Goal: Task Accomplishment & Management: Manage account settings

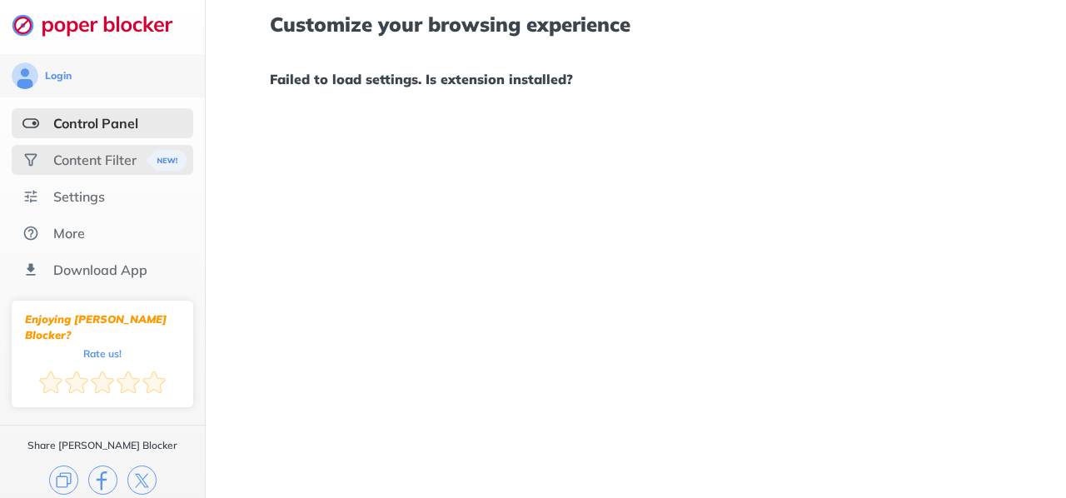
click at [53, 159] on div "Content Filter" at bounding box center [94, 160] width 83 height 17
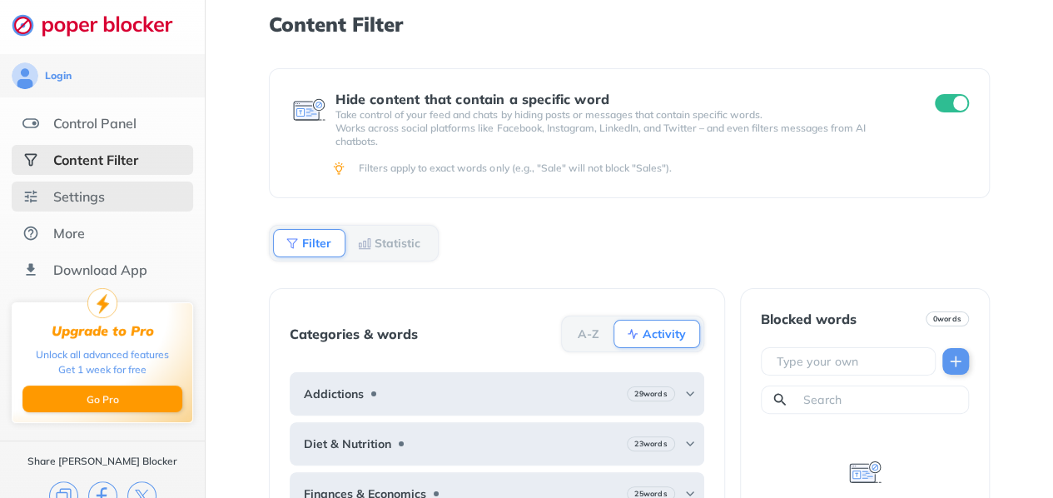
click at [63, 198] on div "Settings" at bounding box center [79, 196] width 52 height 17
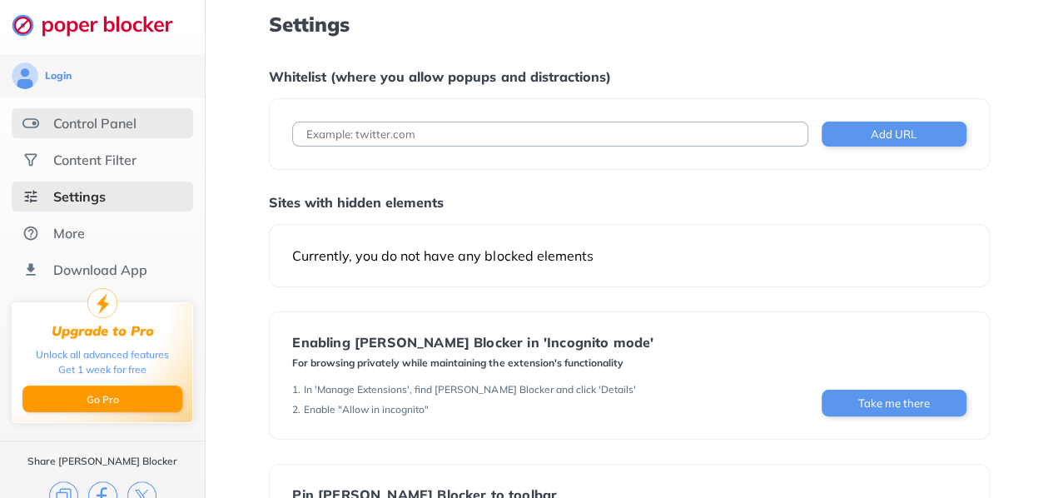
click at [93, 127] on div "Control Panel" at bounding box center [94, 123] width 83 height 17
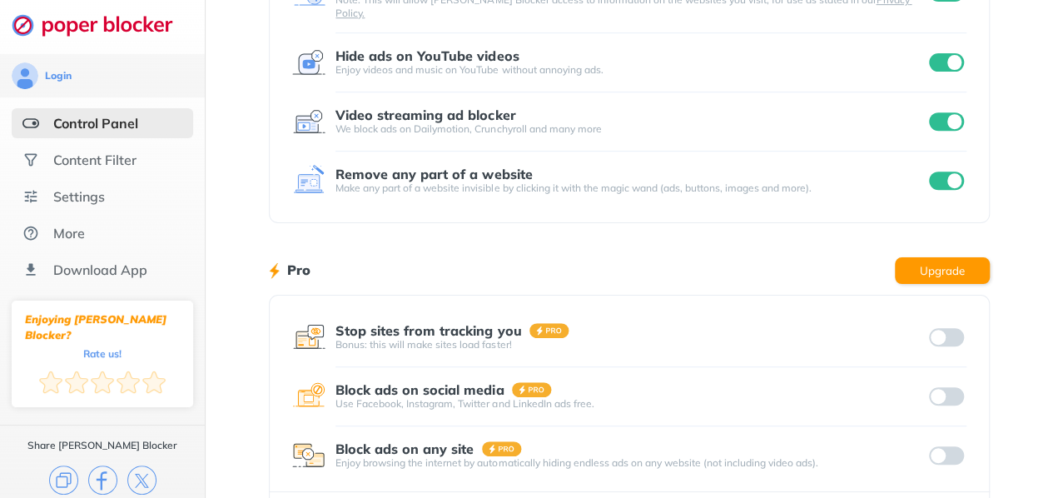
scroll to position [361, 0]
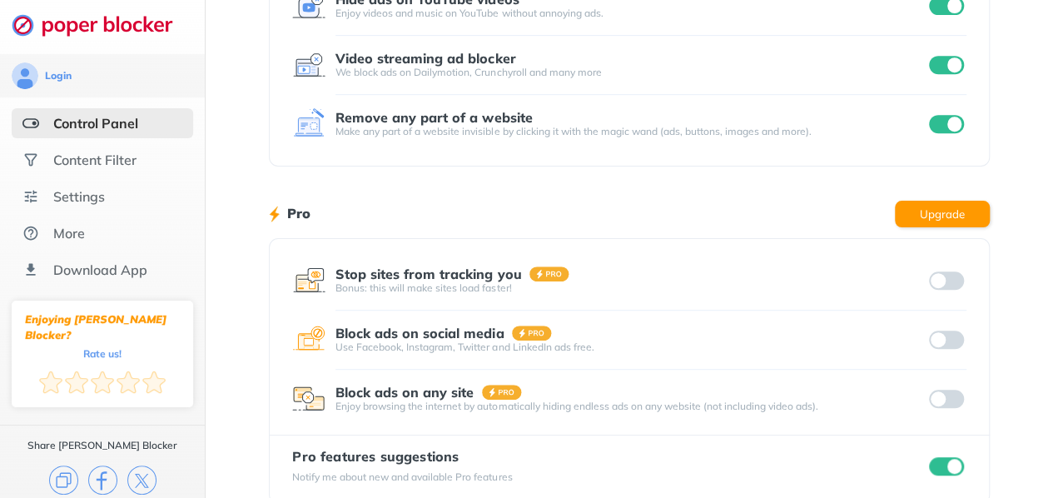
click at [949, 457] on input "checkbox" at bounding box center [946, 466] width 35 height 18
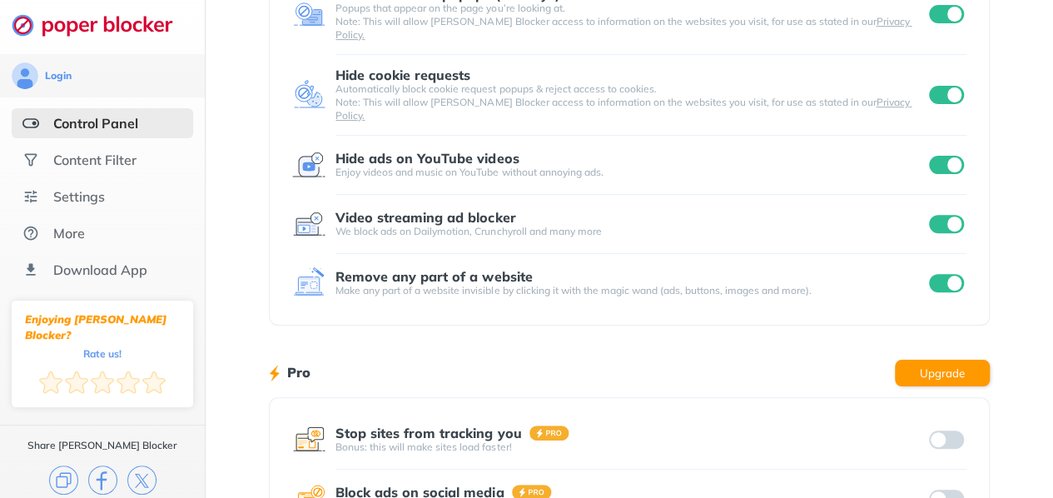
scroll to position [0, 0]
